Goal: Information Seeking & Learning: Learn about a topic

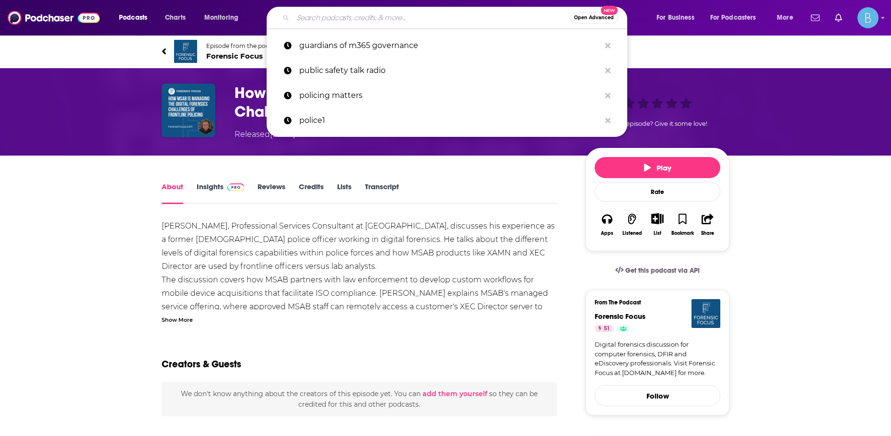
click at [337, 20] on input "Search podcasts, credits, & more..." at bounding box center [431, 17] width 277 height 15
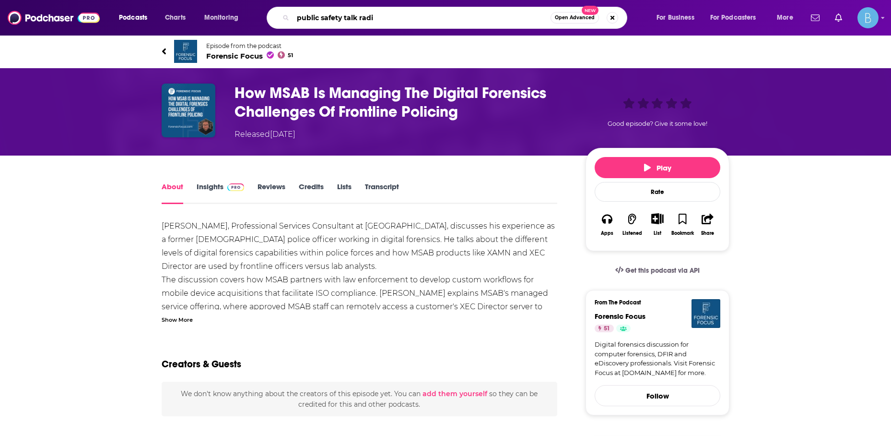
type input "public safety talk radio"
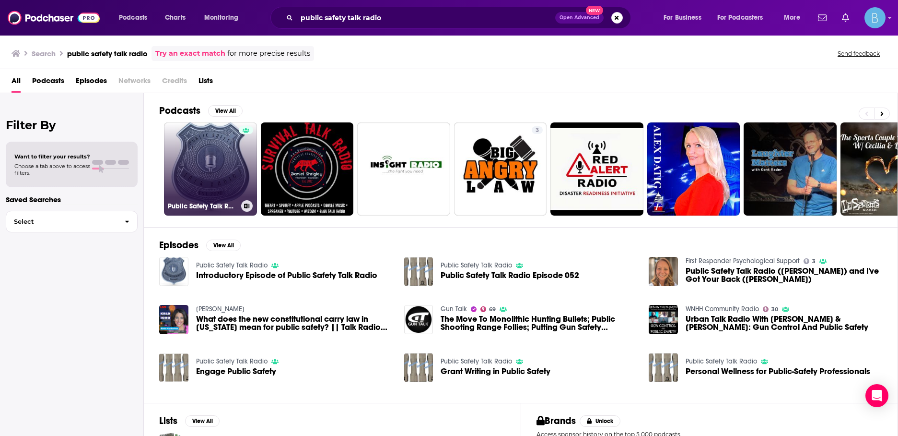
click at [220, 171] on link "Public Safety Talk Radio" at bounding box center [210, 168] width 93 height 93
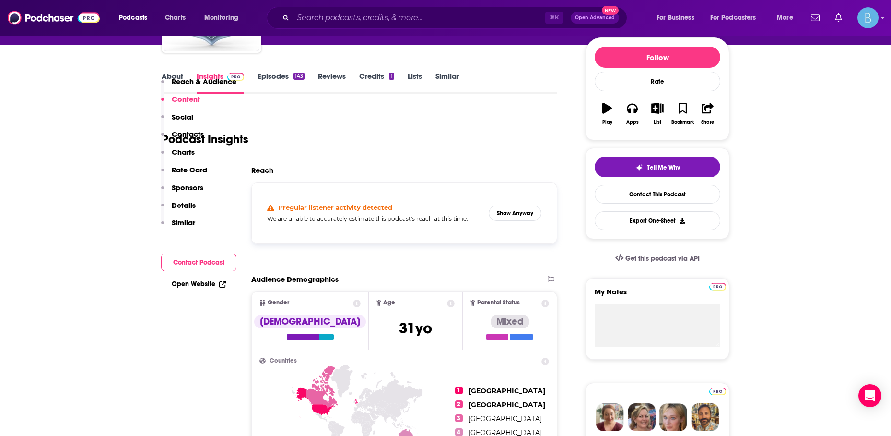
scroll to position [109, 0]
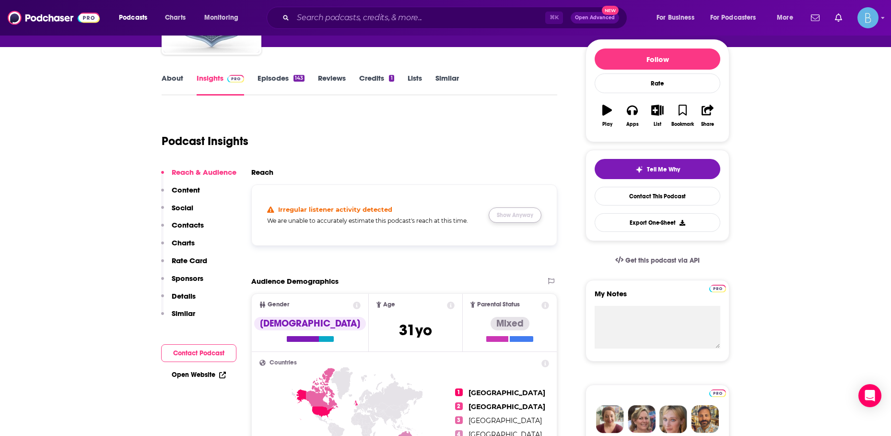
click at [518, 216] on button "Show Anyway" at bounding box center [515, 214] width 53 height 15
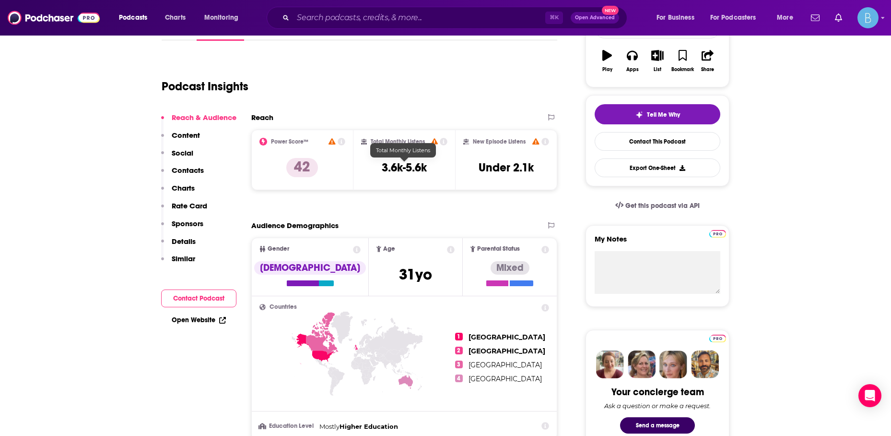
scroll to position [164, 0]
